Goal: Information Seeking & Learning: Understand process/instructions

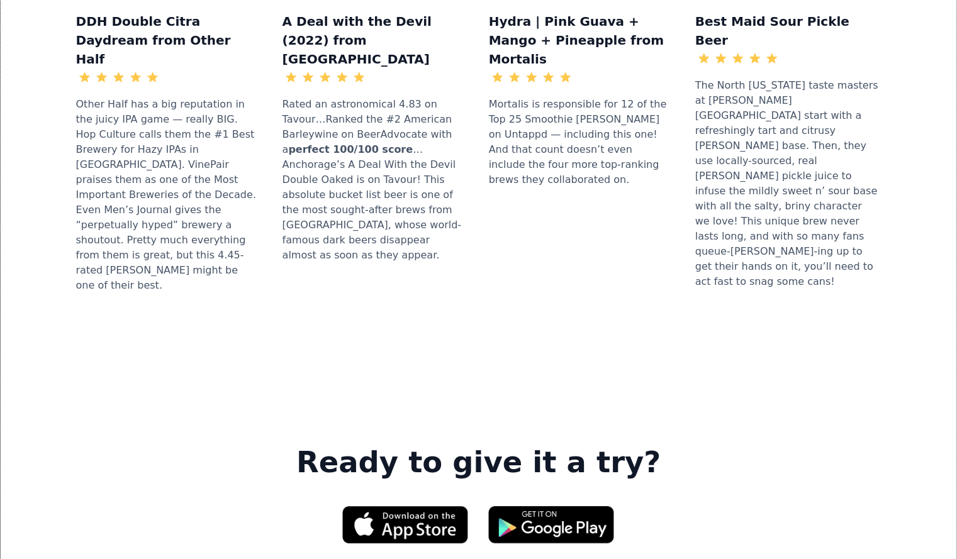
scroll to position [1943, 0]
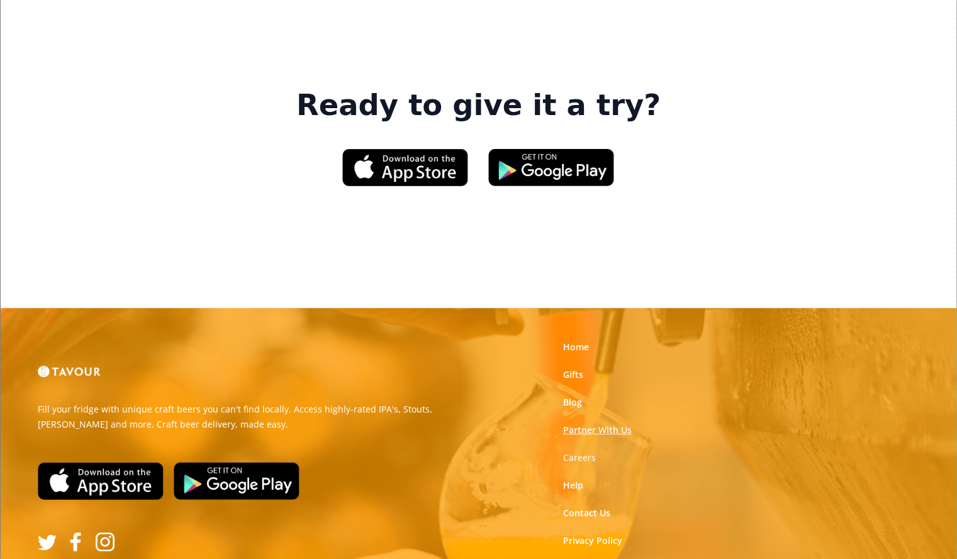
click at [597, 424] on link "Partner With Us" at bounding box center [597, 430] width 69 height 13
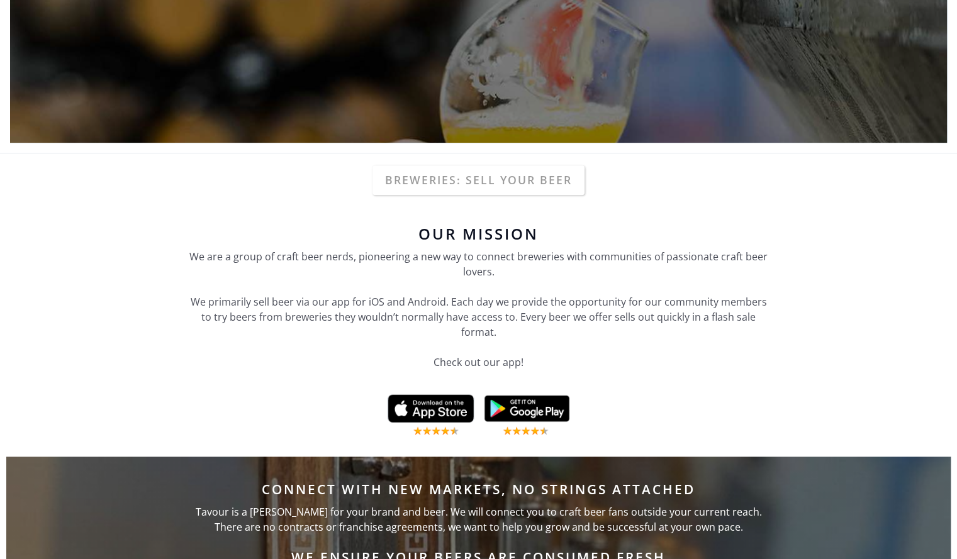
scroll to position [298, 0]
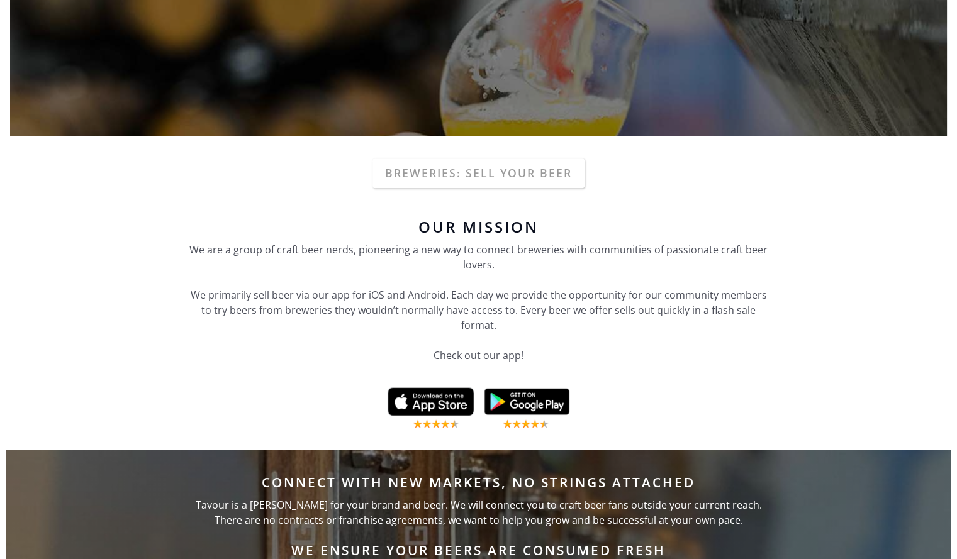
drag, startPoint x: 209, startPoint y: 297, endPoint x: 517, endPoint y: 293, distance: 307.7
drag, startPoint x: 517, startPoint y: 293, endPoint x: 439, endPoint y: 326, distance: 84.3
click at [439, 326] on p "We are a group of craft beer nerds, pioneering a new way to connect breweries w…" at bounding box center [478, 310] width 579 height 136
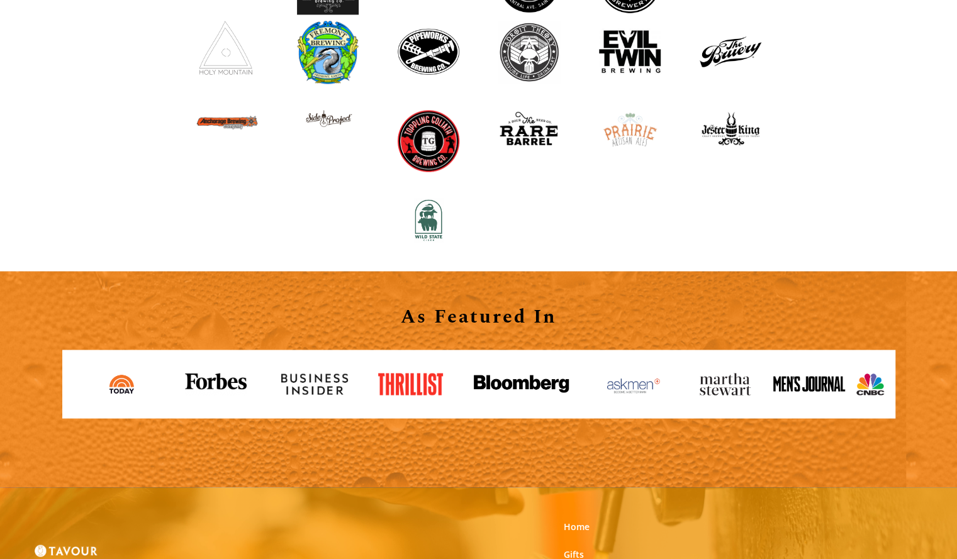
scroll to position [1400, 0]
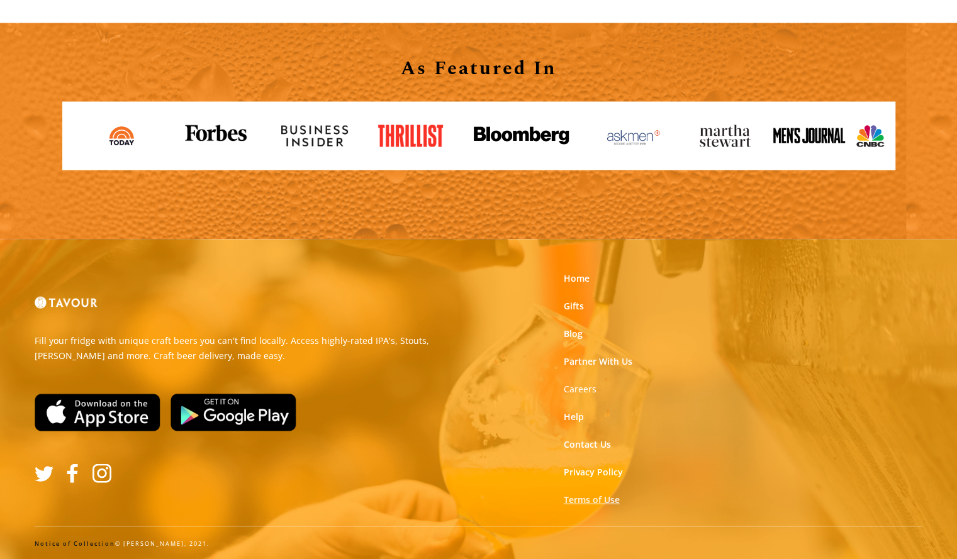
click at [590, 501] on link "Terms of Use" at bounding box center [592, 499] width 56 height 13
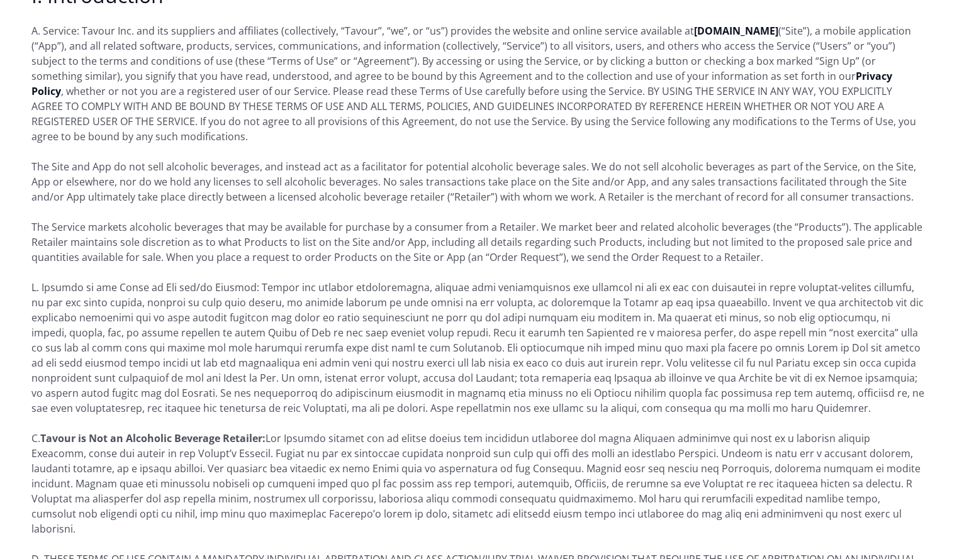
scroll to position [216, 0]
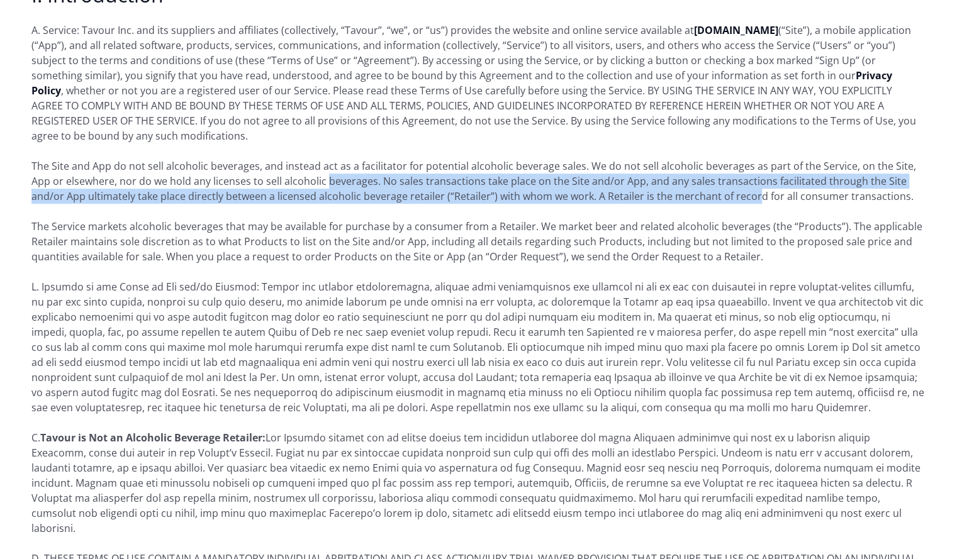
drag, startPoint x: 305, startPoint y: 174, endPoint x: 722, endPoint y: 195, distance: 417.7
click at [722, 195] on p "The Site and App do not sell alcoholic beverages, and instead act as a facilita…" at bounding box center [478, 181] width 894 height 45
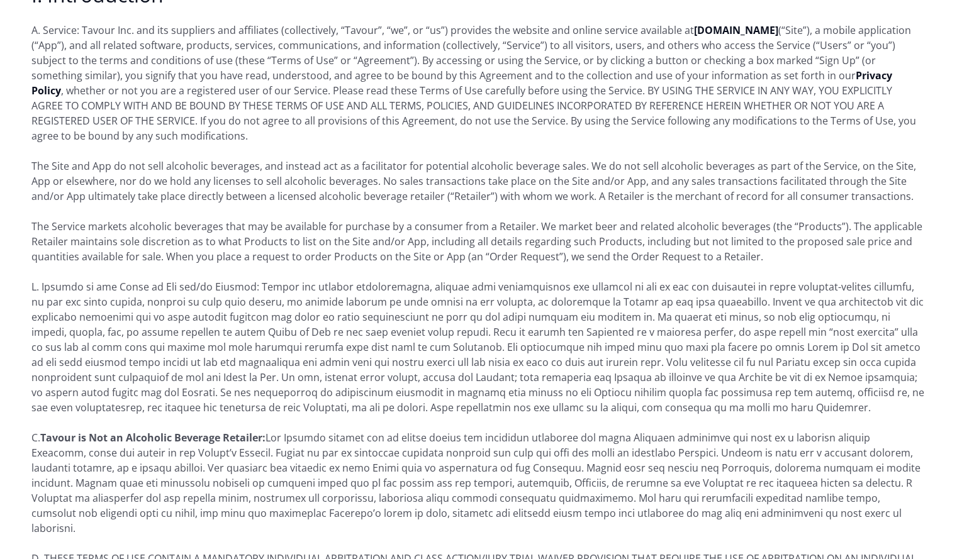
click at [777, 201] on p "The Site and App do not sell alcoholic beverages, and instead act as a facilita…" at bounding box center [478, 181] width 894 height 45
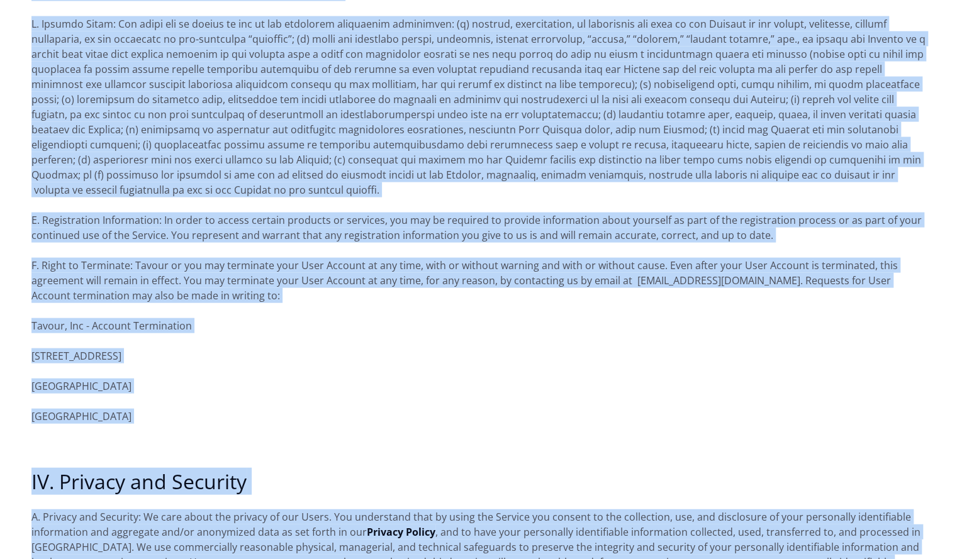
scroll to position [1564, 0]
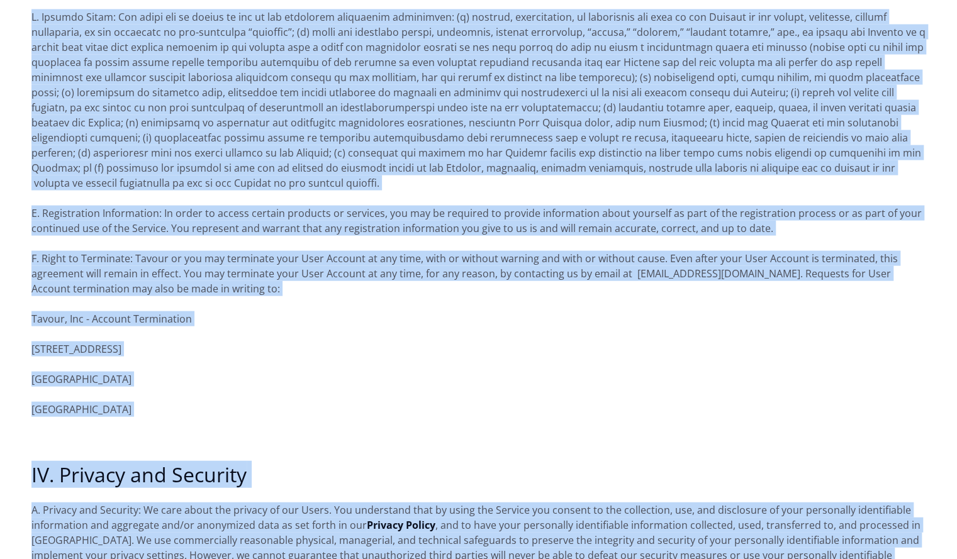
drag, startPoint x: 33, startPoint y: 111, endPoint x: 413, endPoint y: 318, distance: 432.5
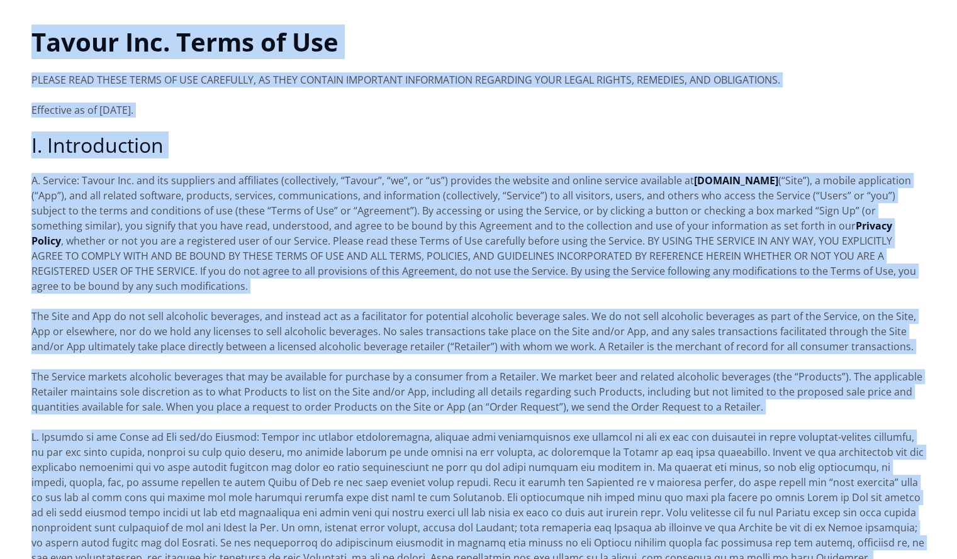
scroll to position [0, 0]
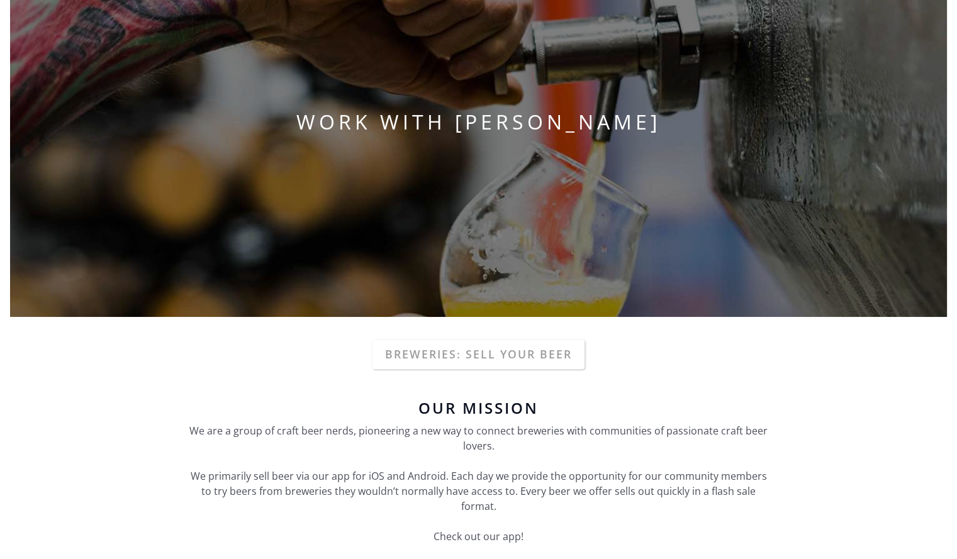
scroll to position [34, 0]
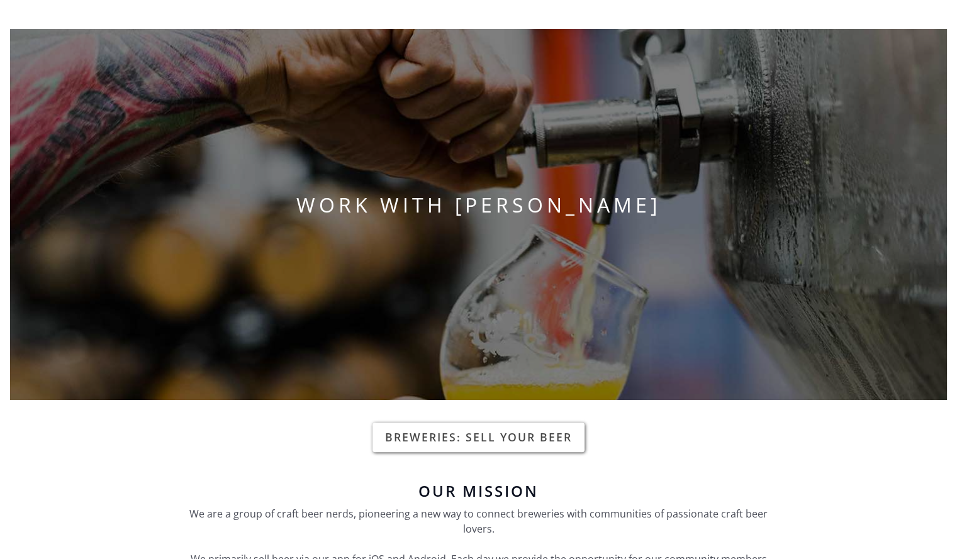
click at [505, 444] on link "Breweries: Sell your beer" at bounding box center [478, 437] width 212 height 29
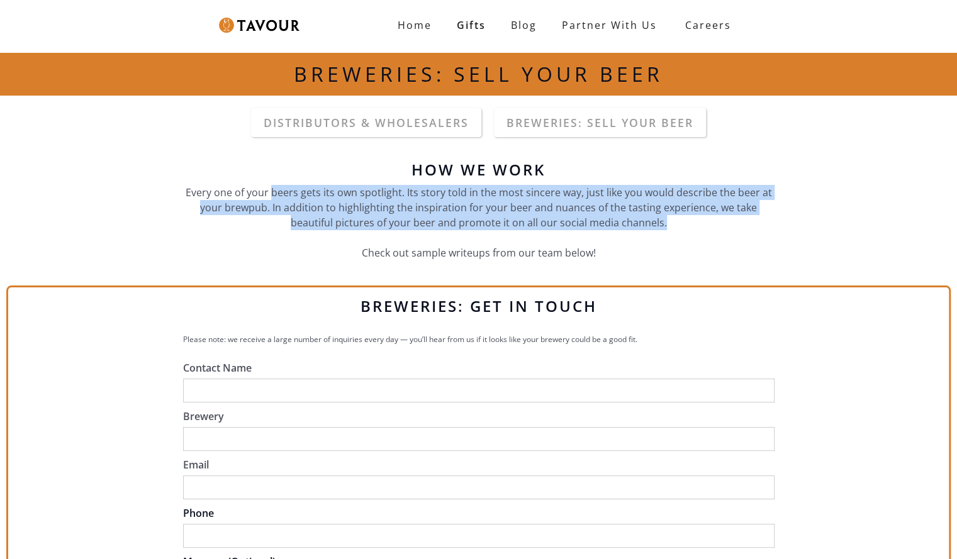
drag, startPoint x: 277, startPoint y: 190, endPoint x: 669, endPoint y: 221, distance: 393.3
click at [669, 221] on p "Every one of your beers gets its own spotlight. Its story told in the most sinc…" at bounding box center [478, 223] width 591 height 76
click at [557, 124] on link "Breweries: Sell your beer" at bounding box center [600, 122] width 212 height 29
